Goal: Task Accomplishment & Management: Manage account settings

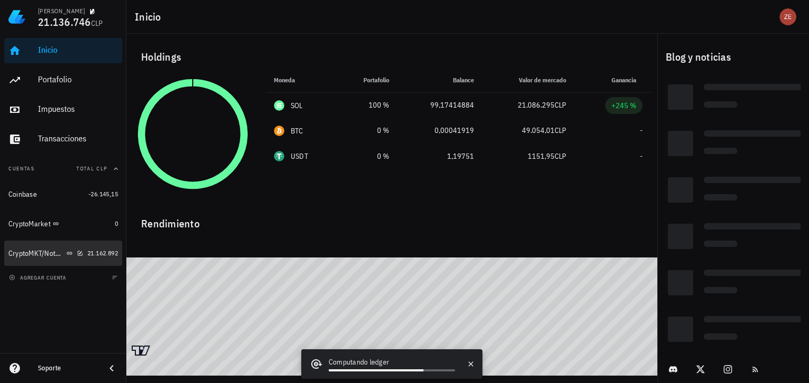
click at [28, 255] on div "CryptoMKT/NotBank" at bounding box center [36, 253] width 56 height 9
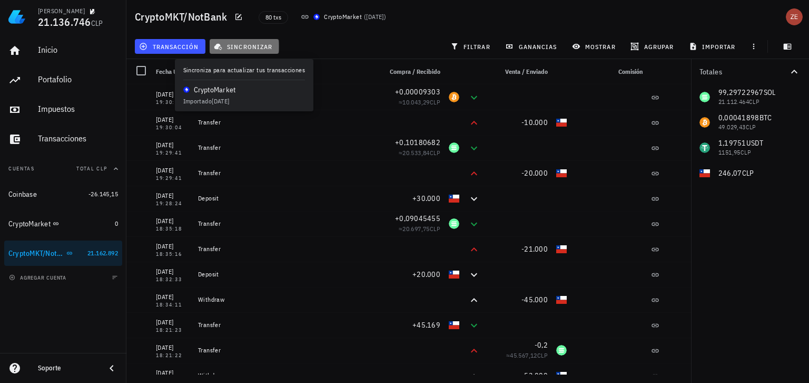
click at [249, 48] on span "sincronizar" at bounding box center [244, 46] width 56 height 8
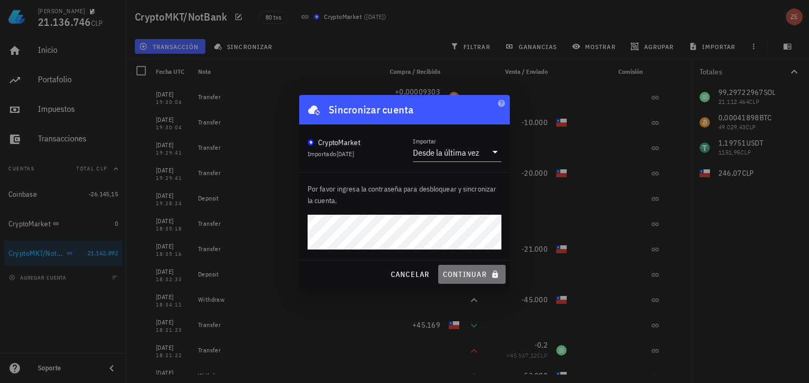
click at [466, 272] on span "continuar" at bounding box center [472, 273] width 59 height 9
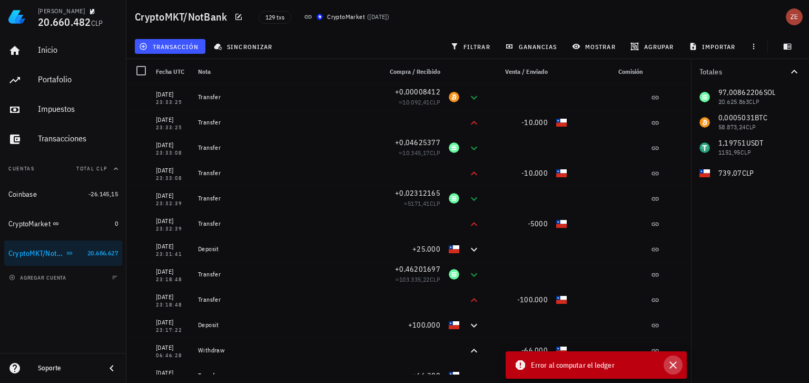
click at [674, 364] on icon "button" at bounding box center [673, 364] width 7 height 7
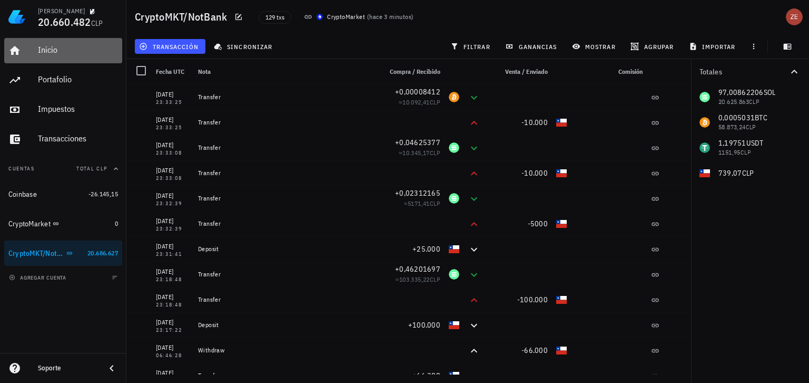
click at [45, 46] on div "Inicio" at bounding box center [78, 50] width 80 height 10
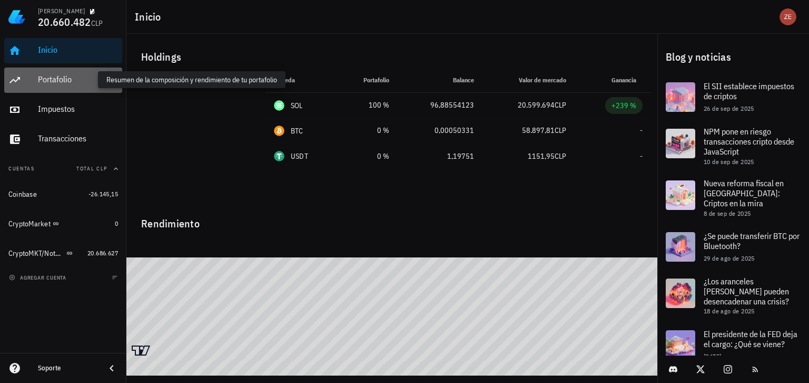
click at [58, 79] on div "Portafolio" at bounding box center [78, 79] width 80 height 10
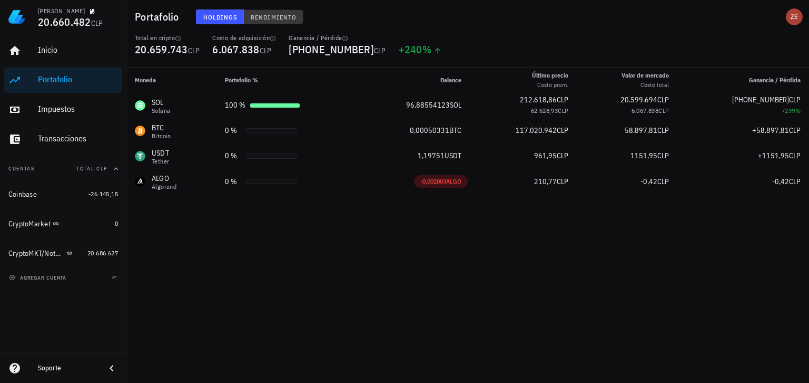
click at [288, 14] on span "Rendimiento" at bounding box center [273, 17] width 46 height 8
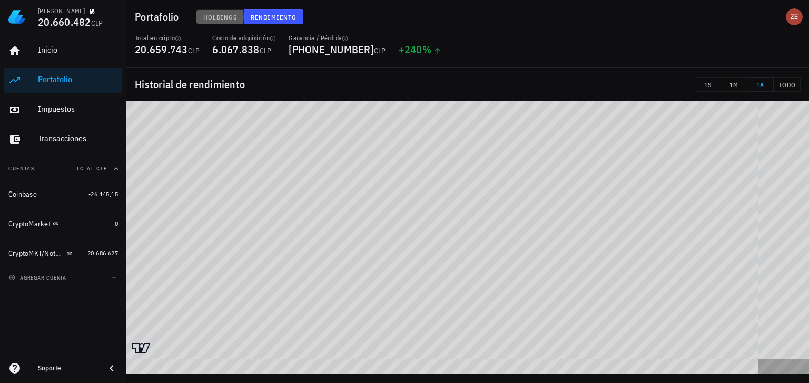
click at [217, 14] on span "Holdings" at bounding box center [220, 17] width 35 height 8
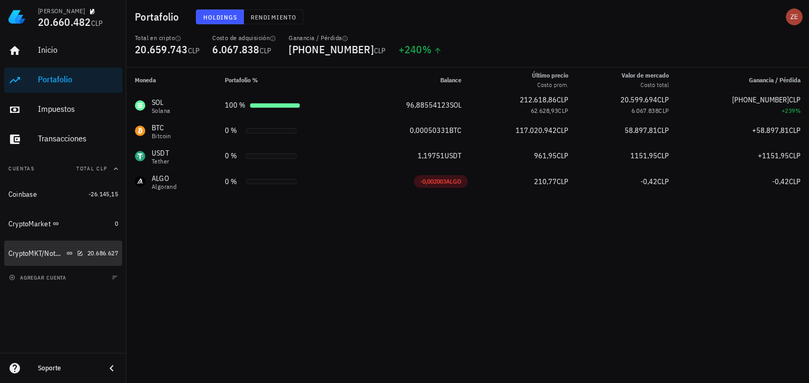
click at [28, 252] on div "CryptoMKT/NotBank" at bounding box center [36, 253] width 56 height 9
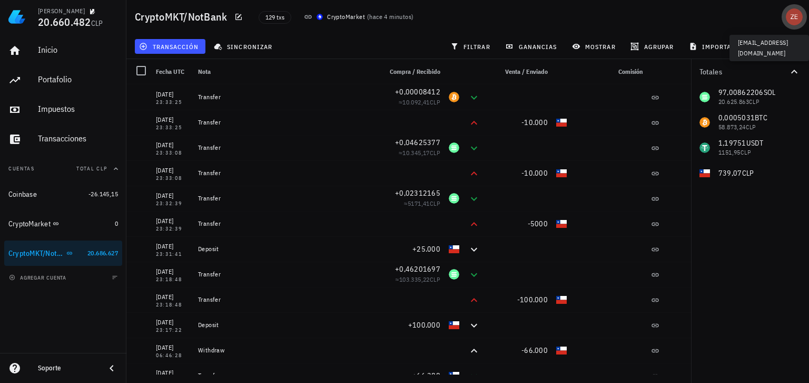
click at [791, 20] on div "avatar" at bounding box center [794, 16] width 17 height 17
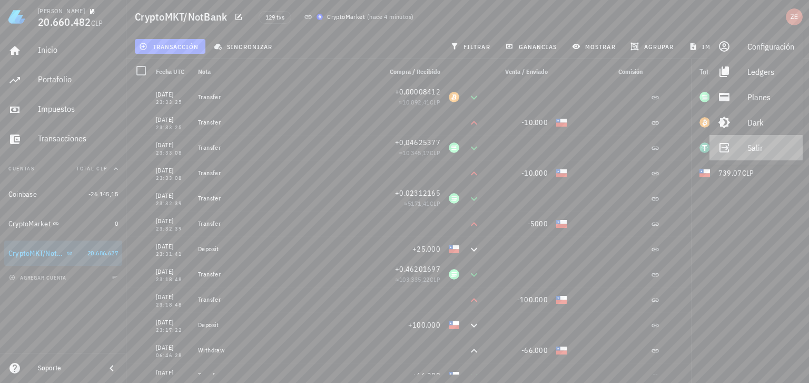
click at [751, 144] on div "Salir" at bounding box center [771, 147] width 47 height 21
